Goal: Obtain resource: Download file/media

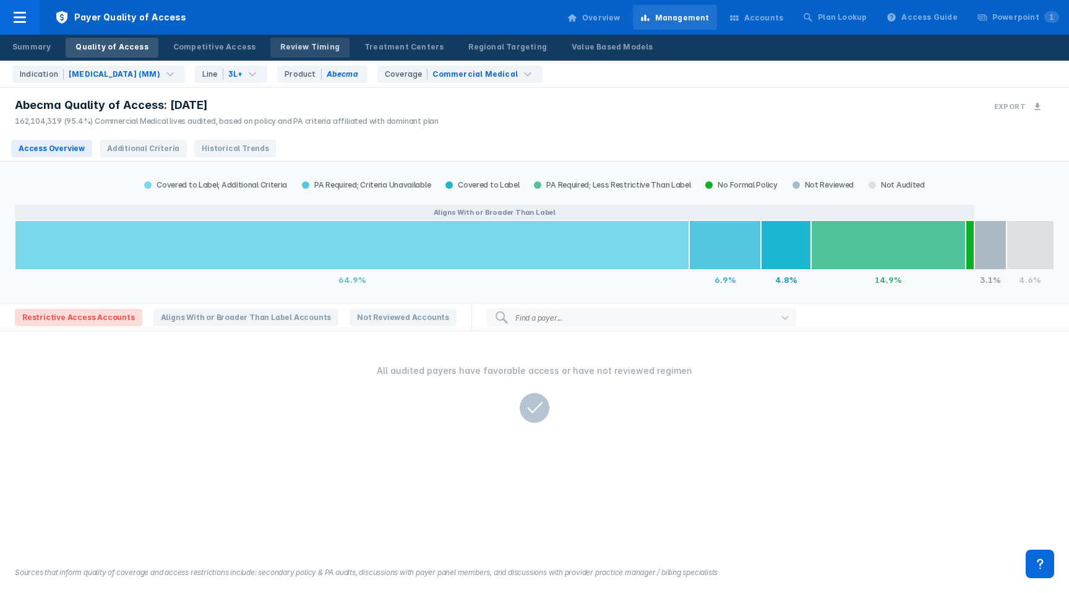
click at [297, 47] on div "Review Timing" at bounding box center [309, 46] width 59 height 11
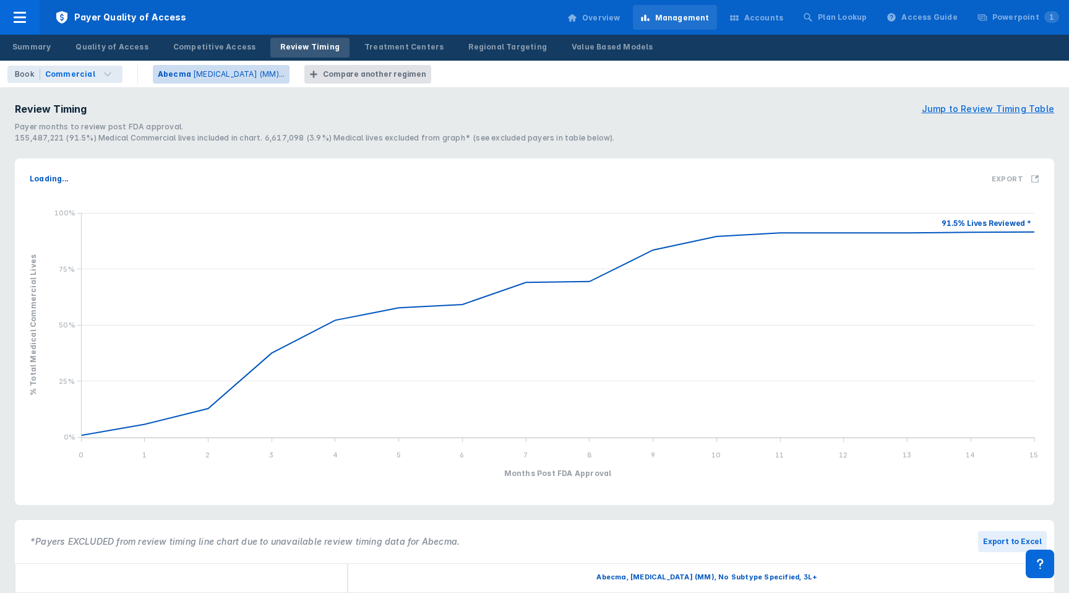
click at [239, 75] on p "[MEDICAL_DATA] (MM)..." at bounding box center [239, 74] width 92 height 11
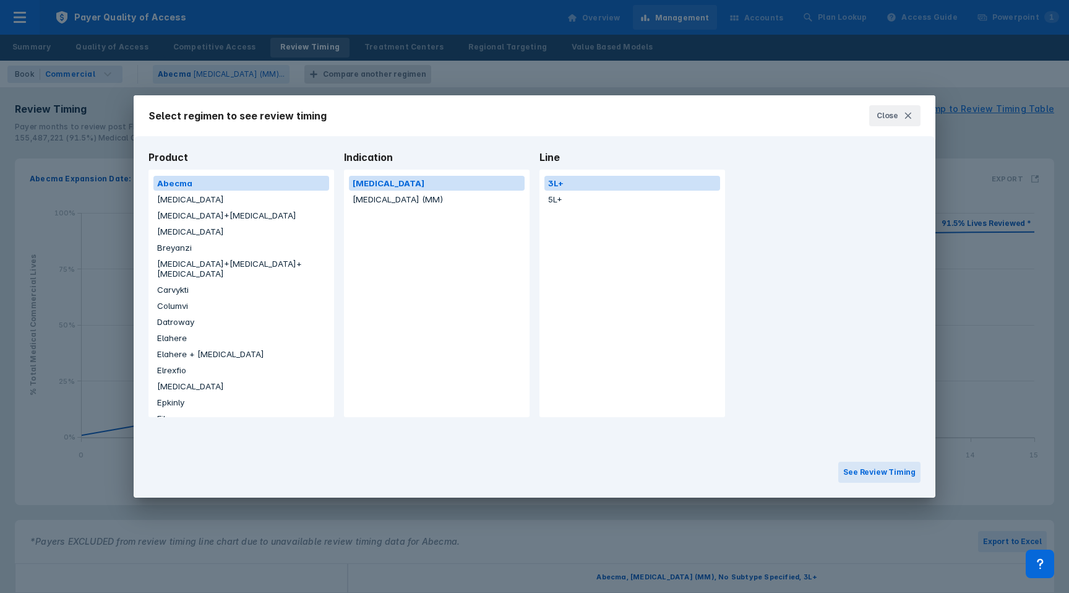
click at [193, 379] on button "[MEDICAL_DATA]" at bounding box center [241, 386] width 176 height 15
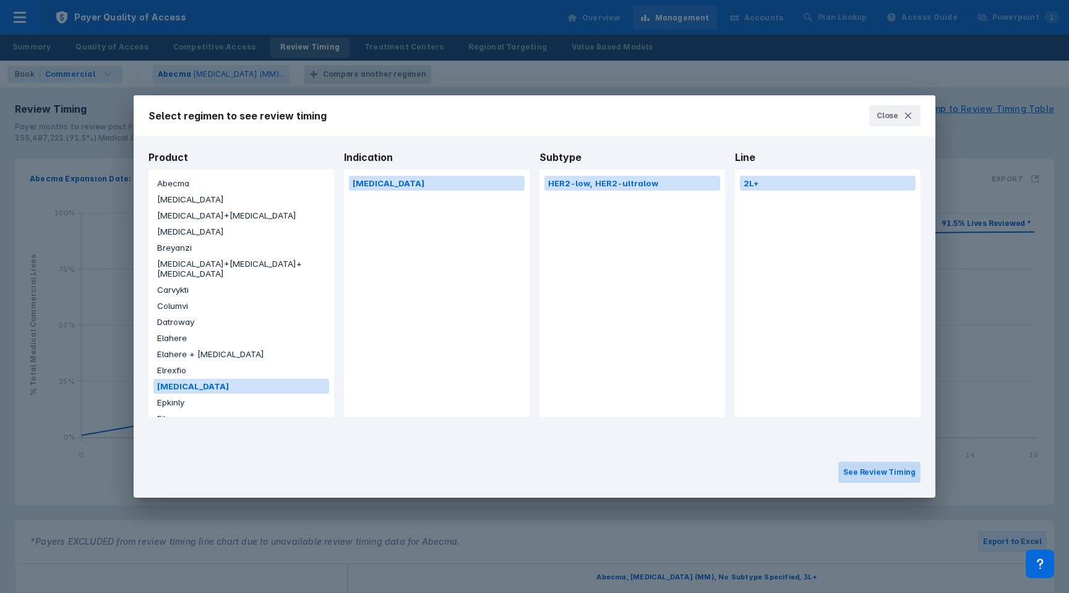
click at [860, 468] on button "See Review Timing" at bounding box center [880, 472] width 82 height 21
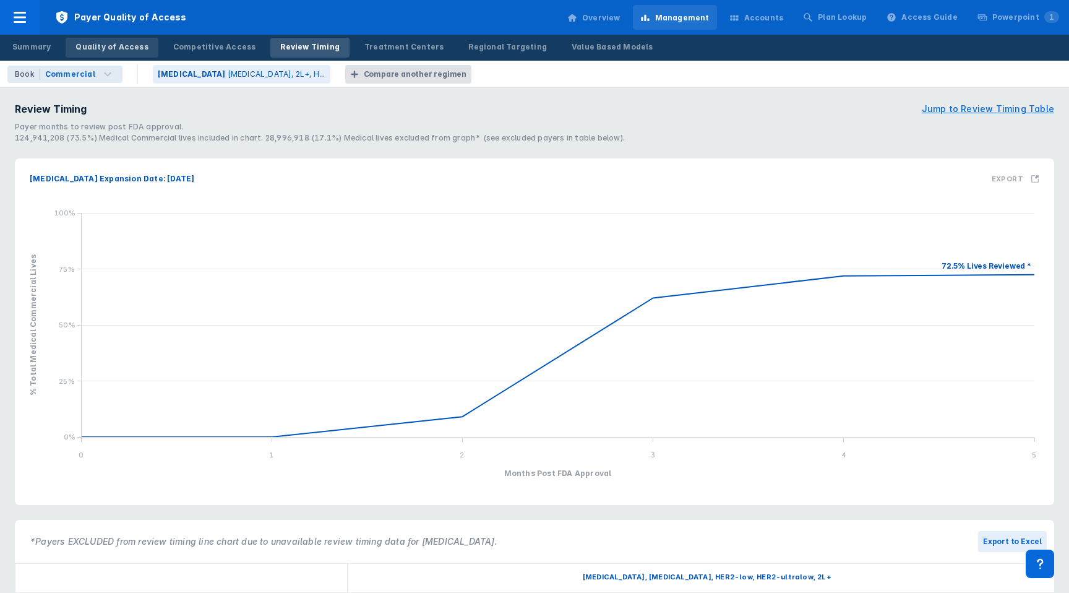
click at [119, 45] on div "Quality of Access" at bounding box center [111, 46] width 72 height 11
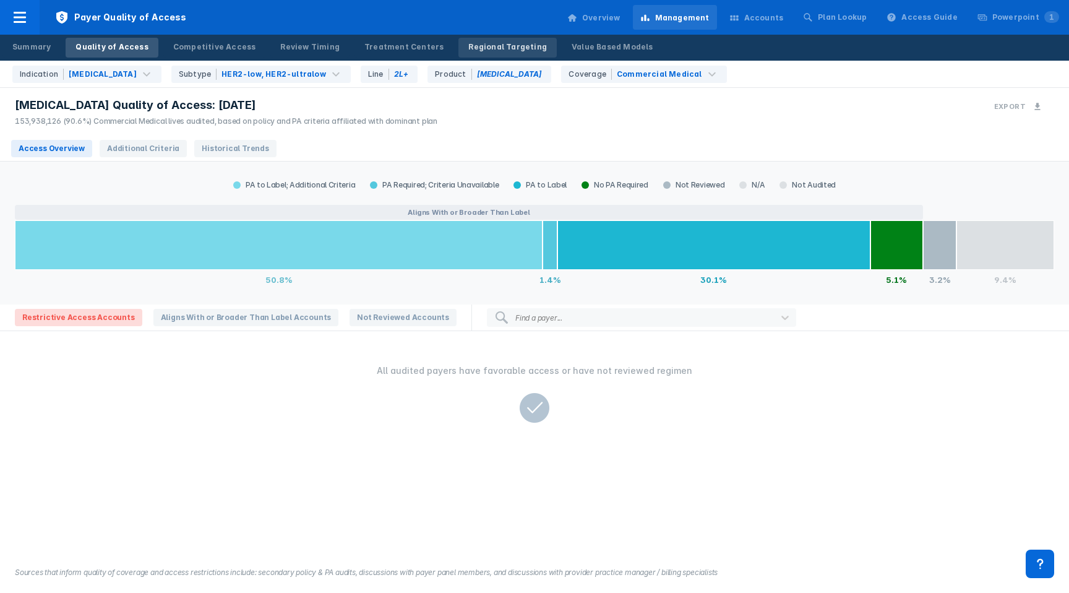
click at [470, 46] on div "Regional Targeting" at bounding box center [507, 46] width 79 height 11
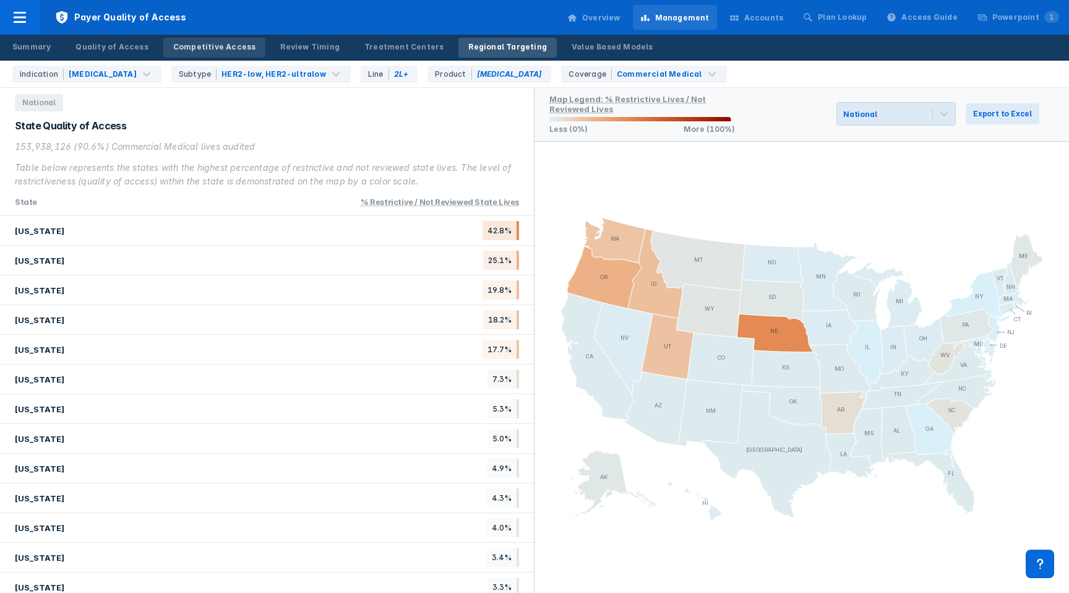
click at [220, 45] on div "Competitive Access" at bounding box center [214, 46] width 83 height 11
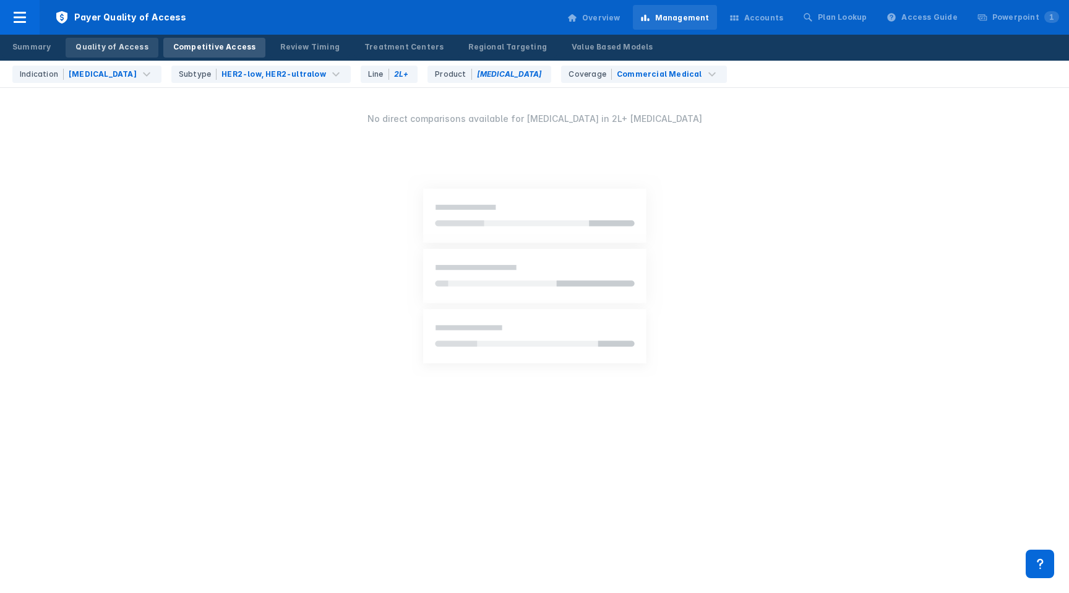
click at [120, 44] on div "Quality of Access" at bounding box center [111, 46] width 72 height 11
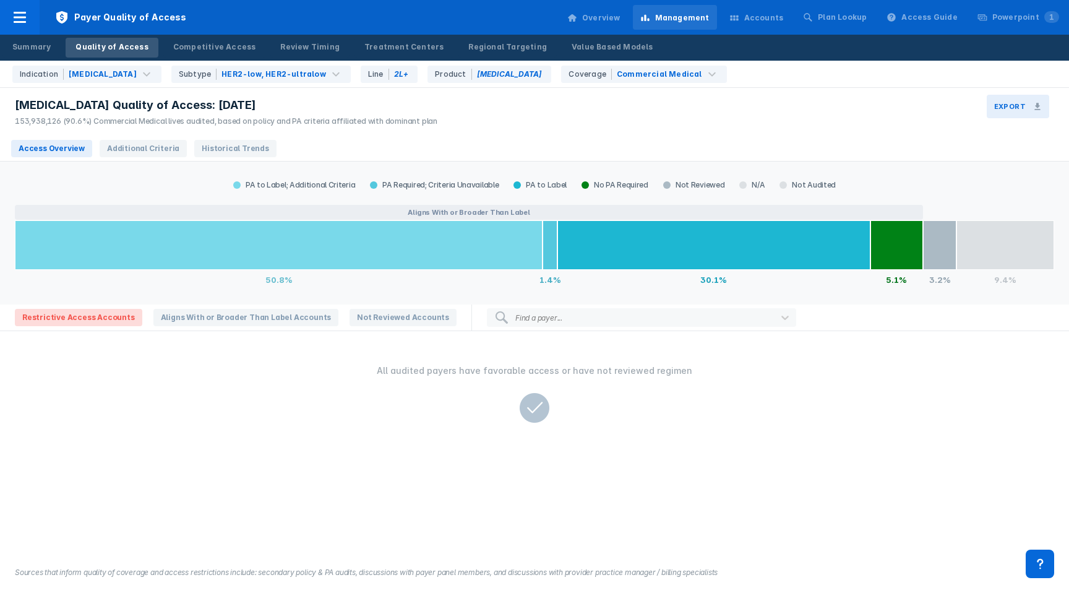
click at [915, 106] on h3 "Export" at bounding box center [1010, 106] width 32 height 9
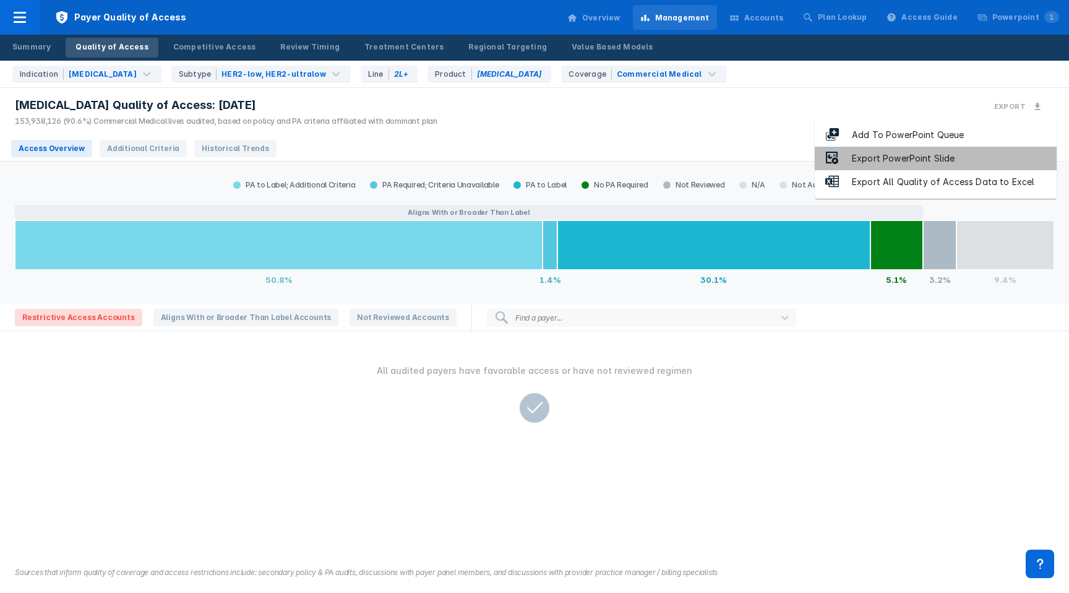
click at [915, 157] on li "Export PowerPoint Slide" at bounding box center [936, 159] width 242 height 24
